Goal: Transaction & Acquisition: Purchase product/service

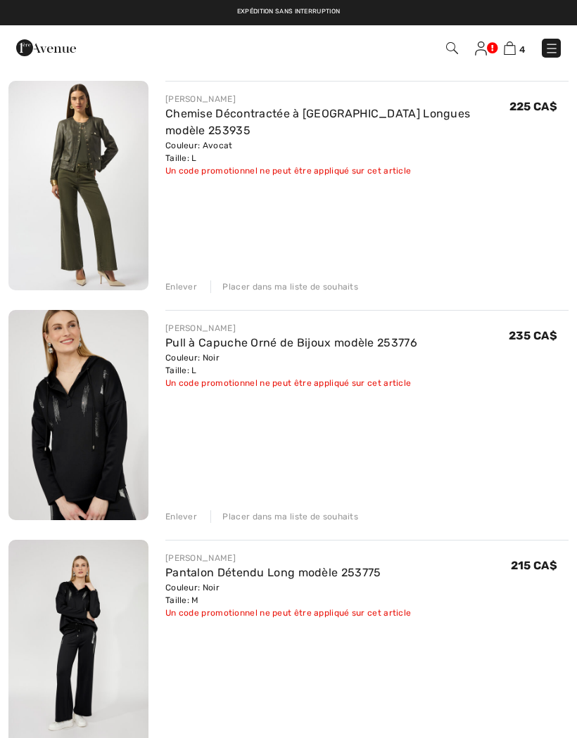
scroll to position [126, 0]
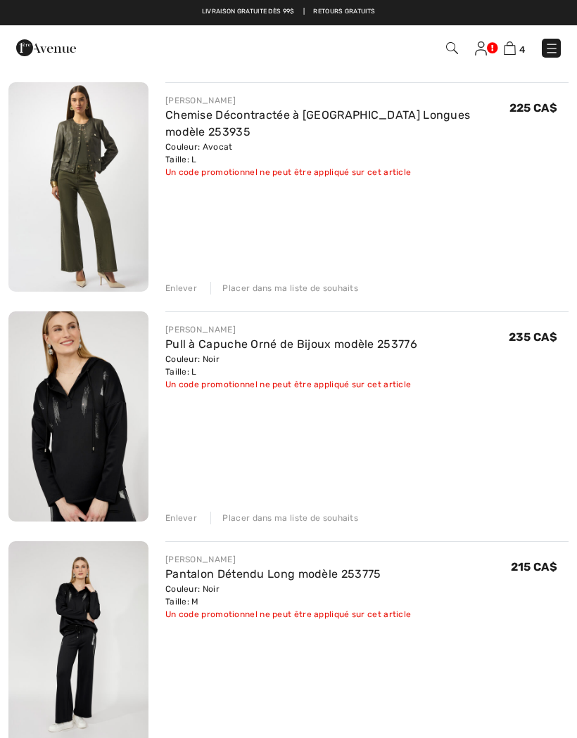
click at [95, 441] on img at bounding box center [78, 416] width 140 height 210
click at [283, 519] on div "Placer dans ma liste de souhaits" at bounding box center [284, 518] width 148 height 13
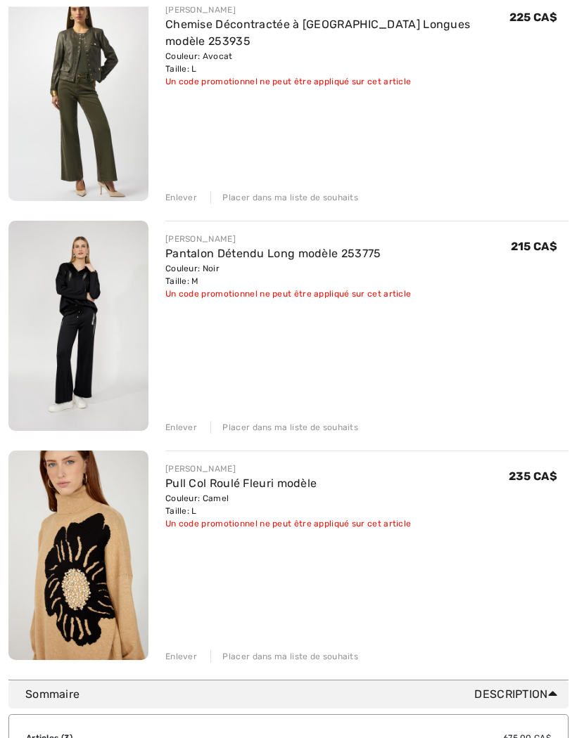
scroll to position [217, 0]
click at [306, 423] on div "Placer dans ma liste de souhaits" at bounding box center [284, 427] width 148 height 13
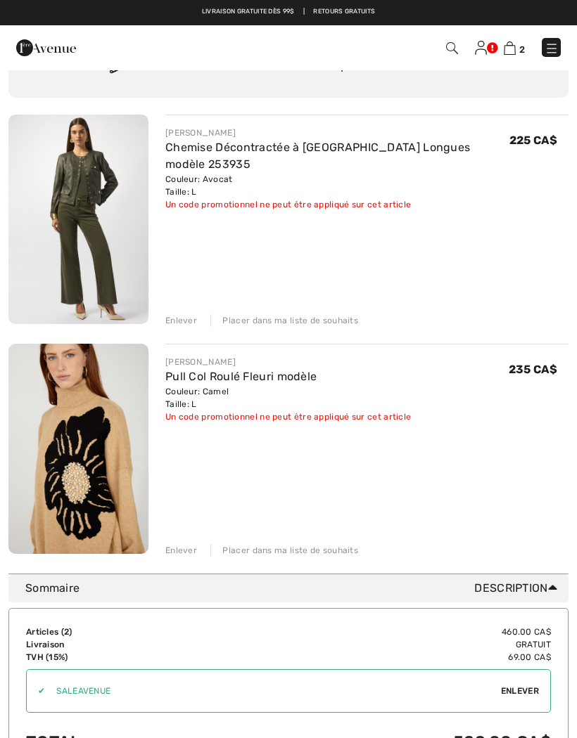
scroll to position [0, 0]
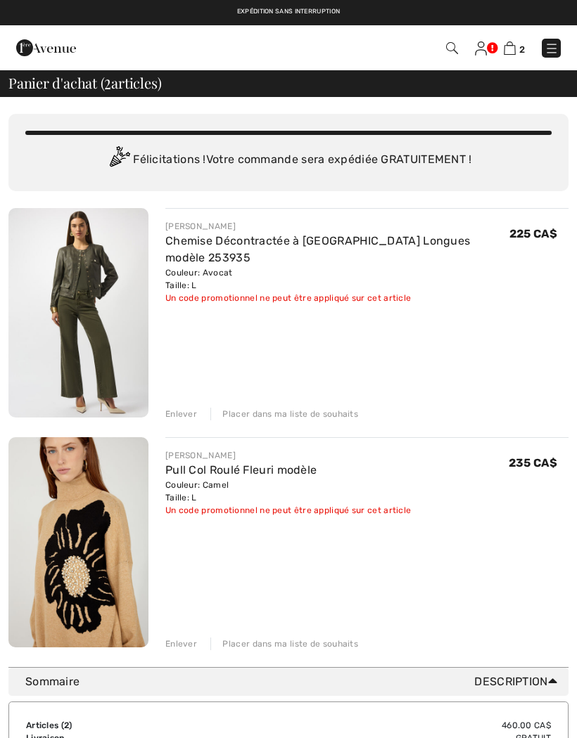
click at [284, 418] on div "Placer dans ma liste de souhaits" at bounding box center [284, 414] width 148 height 13
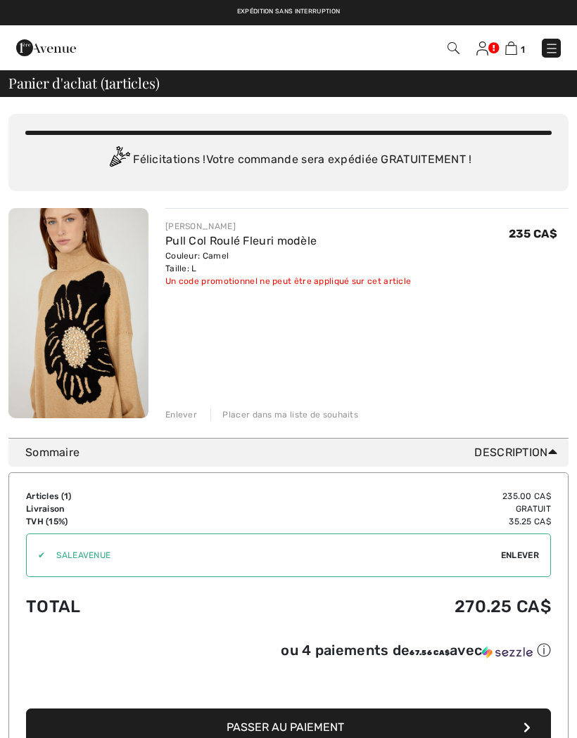
click at [530, 560] on span "Enlever" at bounding box center [520, 555] width 38 height 13
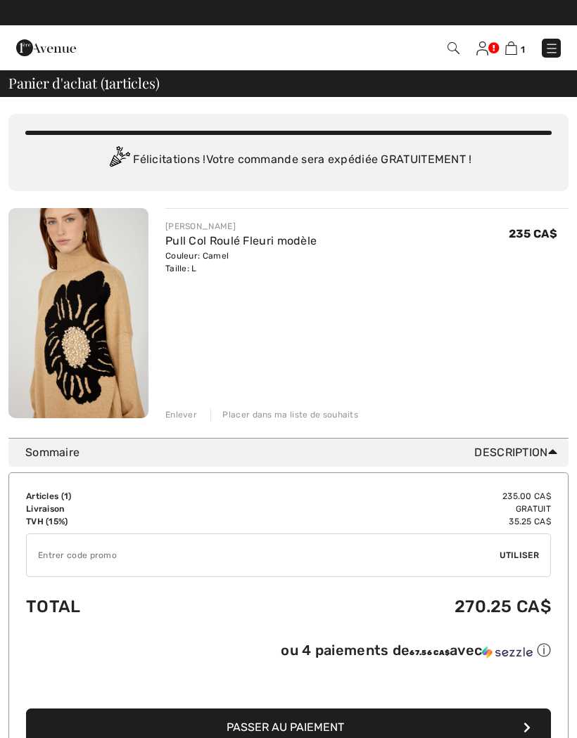
click at [48, 551] on input "TEXT" at bounding box center [263, 555] width 472 height 42
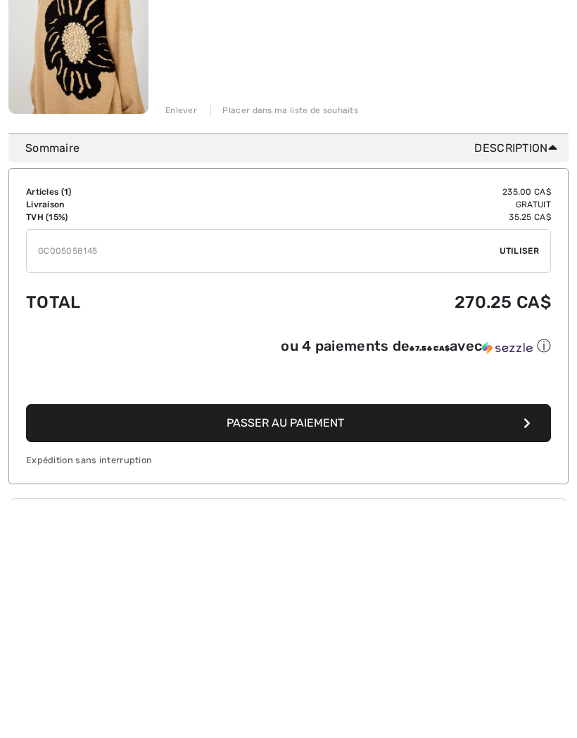
type input "GC005058145"
click at [524, 466] on div "✔ Utiliser Enlever" at bounding box center [288, 488] width 524 height 44
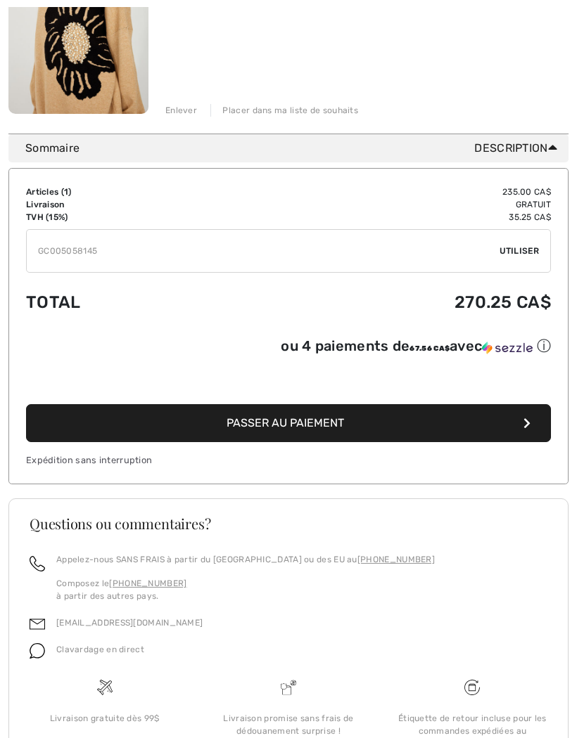
click at [517, 247] on span "Utiliser" at bounding box center [518, 251] width 39 height 13
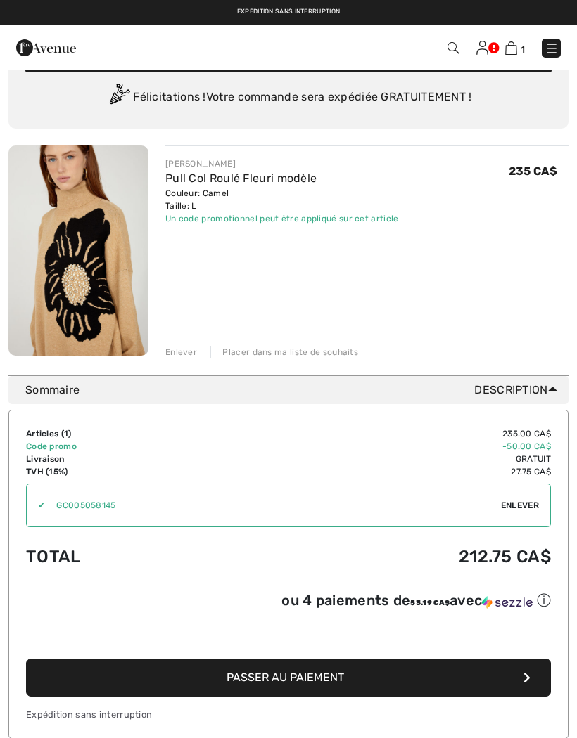
scroll to position [0, 0]
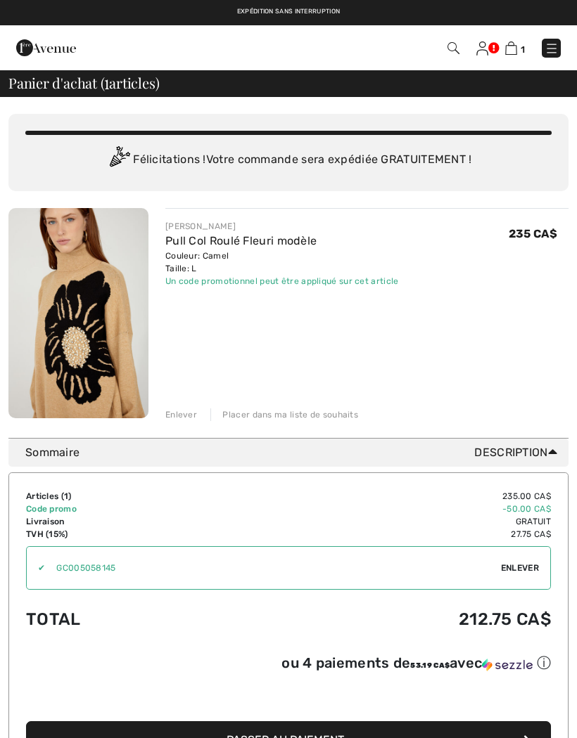
click at [522, 565] on span "Enlever" at bounding box center [520, 568] width 38 height 13
